Goal: Navigation & Orientation: Find specific page/section

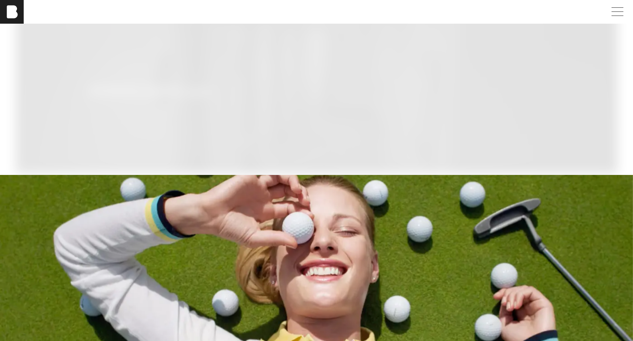
scroll to position [1584, 0]
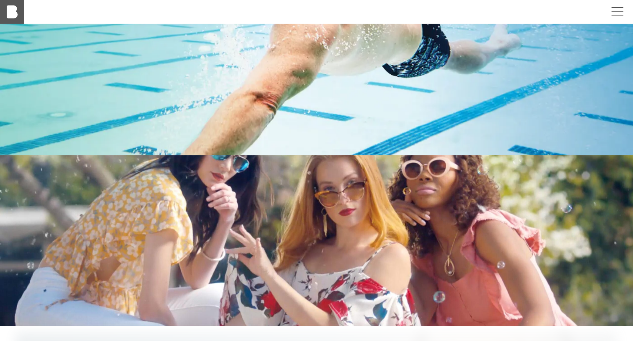
click at [17, 19] on img at bounding box center [12, 12] width 24 height 24
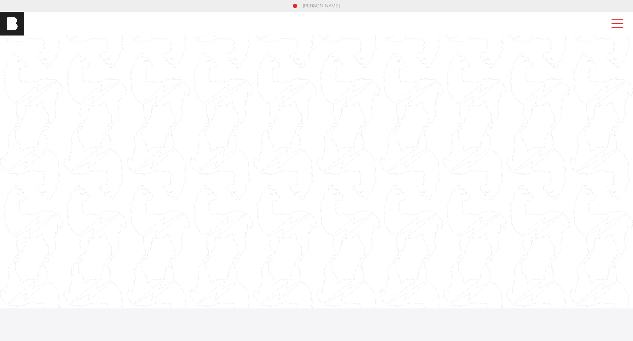
click at [617, 23] on span at bounding box center [617, 23] width 12 height 0
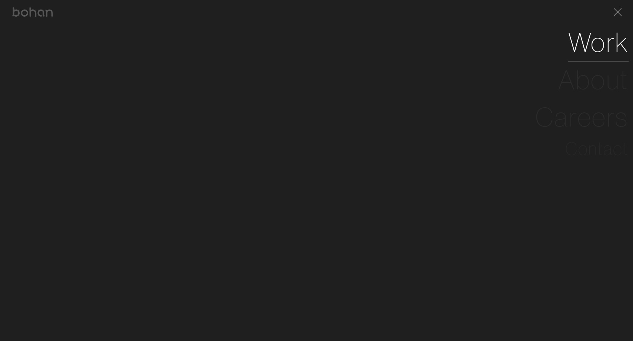
click at [572, 50] on link "Work" at bounding box center [598, 42] width 60 height 37
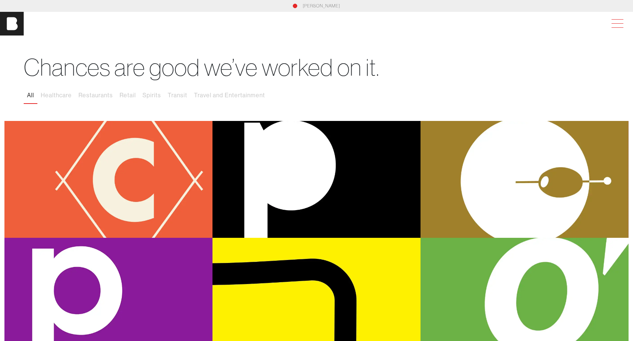
click at [616, 21] on span at bounding box center [615, 23] width 17 height 13
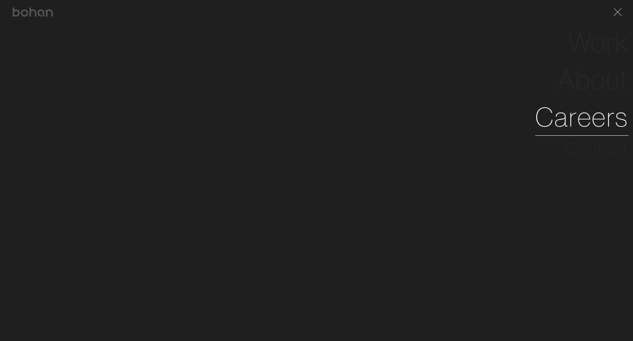
click at [599, 126] on link "Careers" at bounding box center [581, 116] width 93 height 37
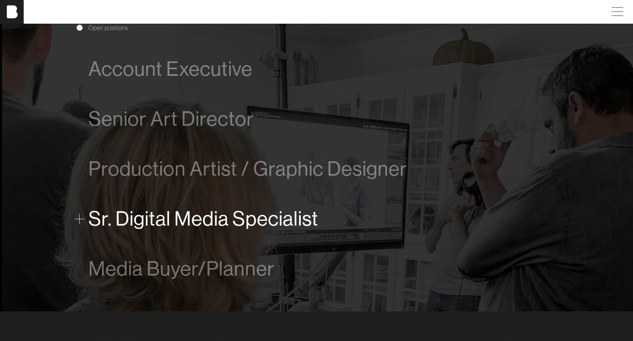
scroll to position [448, 0]
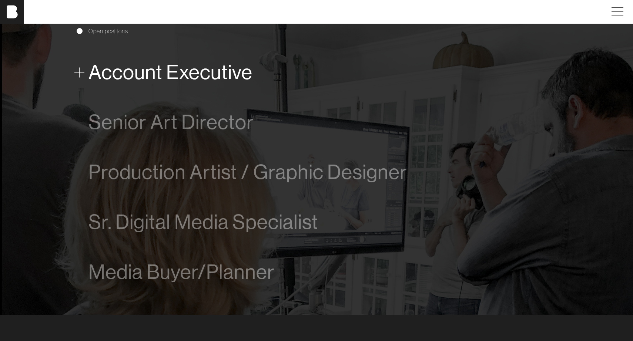
click at [81, 70] on span at bounding box center [79, 72] width 10 height 10
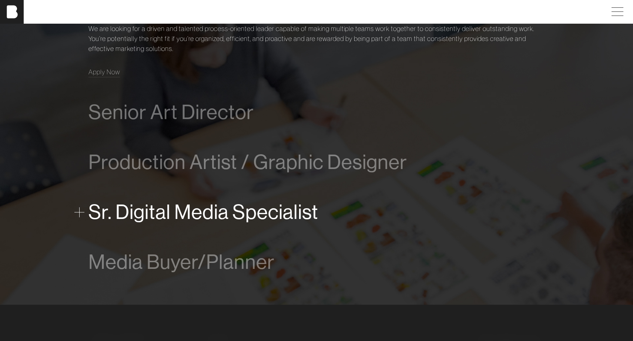
scroll to position [516, 0]
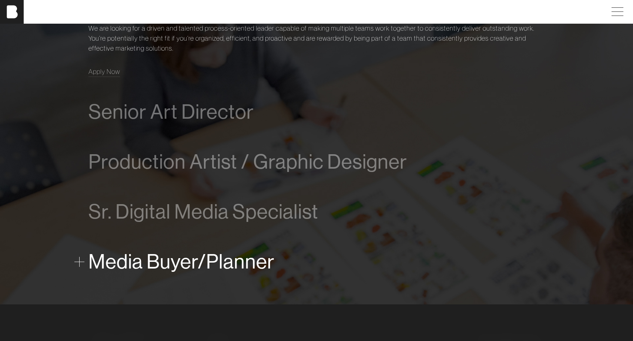
click at [81, 265] on span at bounding box center [79, 262] width 10 height 10
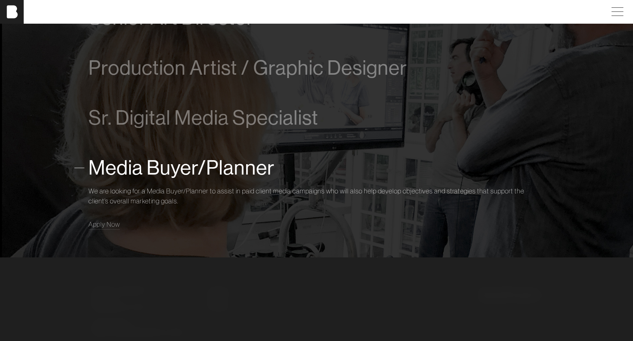
scroll to position [589, 0]
